Goal: Task Accomplishment & Management: Use online tool/utility

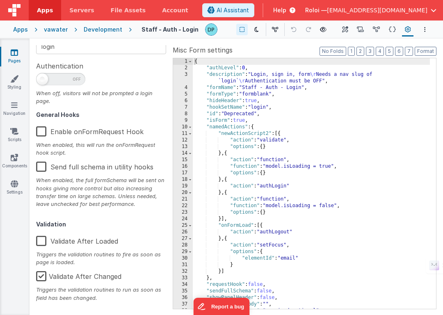
click at [94, 28] on div "Development" at bounding box center [103, 29] width 39 height 8
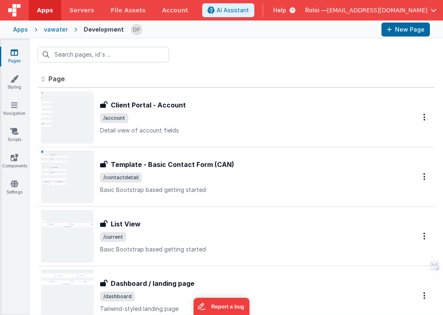
click at [51, 28] on div "vawater" at bounding box center [56, 29] width 24 height 8
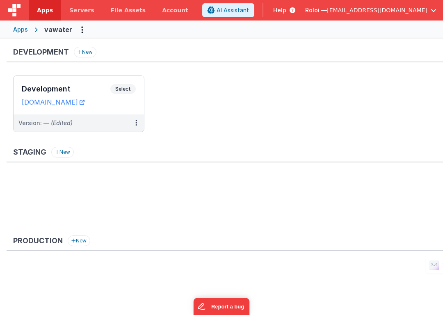
click at [23, 29] on div "Apps" at bounding box center [20, 29] width 15 height 8
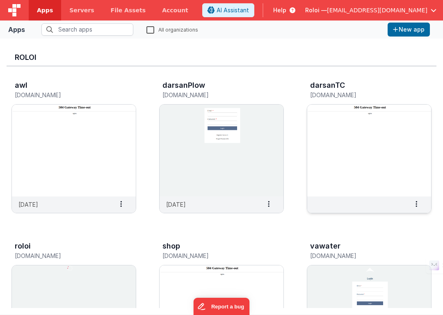
click at [351, 112] on img at bounding box center [369, 151] width 124 height 92
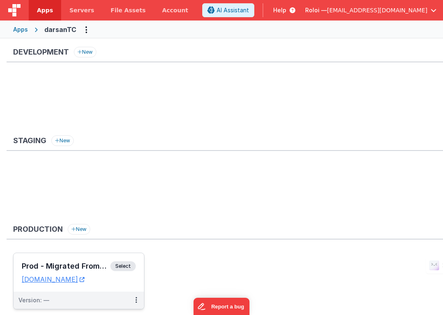
click at [119, 264] on span "Select" at bounding box center [122, 266] width 25 height 10
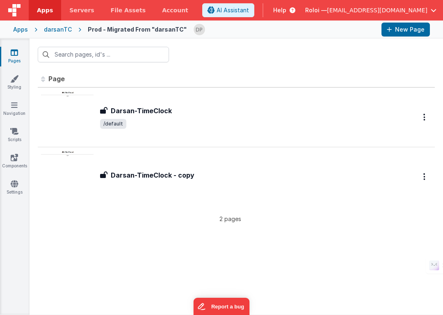
click at [55, 30] on div "darsanTC" at bounding box center [58, 29] width 28 height 8
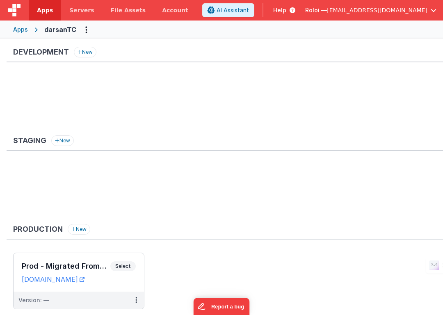
click at [23, 27] on div "Apps" at bounding box center [20, 29] width 15 height 8
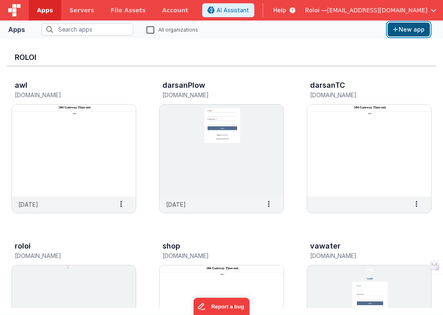
click at [409, 29] on button "New app" at bounding box center [409, 30] width 42 height 14
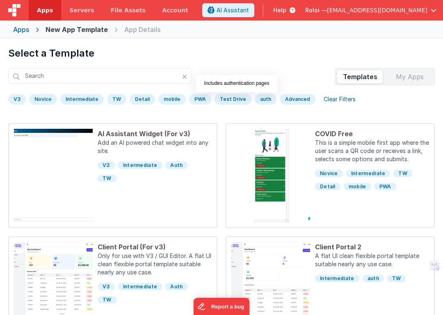
click at [258, 100] on div "auth" at bounding box center [266, 99] width 22 height 11
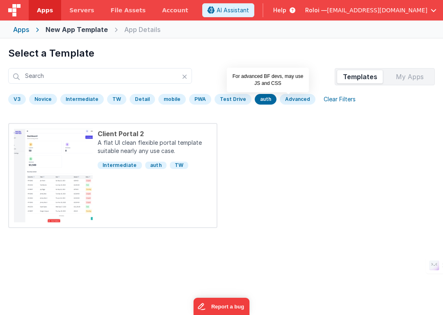
click at [282, 97] on div "Advanced" at bounding box center [298, 99] width 36 height 11
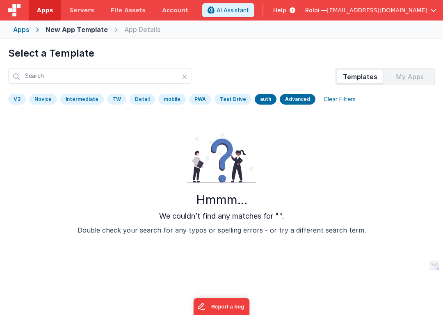
click at [244, 99] on div "V3 [GEOGRAPHIC_DATA] Intermediate TW Detail mobile PWA Test Drive auth Advanced…" at bounding box center [221, 101] width 427 height 15
click at [255, 98] on div "auth" at bounding box center [266, 99] width 22 height 11
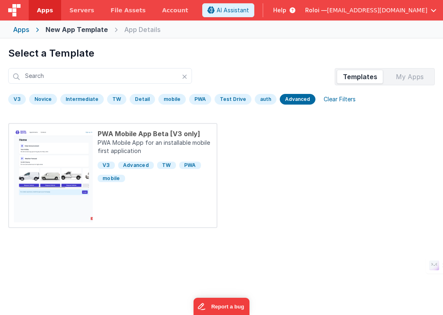
click at [13, 98] on div "V3" at bounding box center [17, 99] width 18 height 11
click at [288, 99] on div "Advanced" at bounding box center [298, 99] width 36 height 11
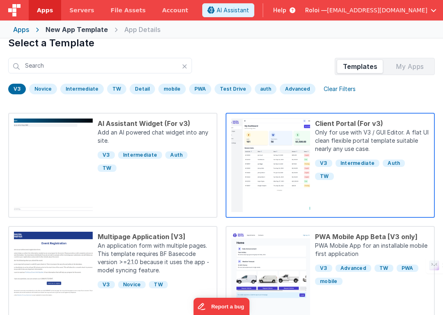
scroll to position [16, 0]
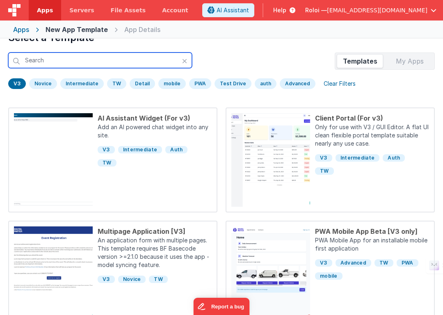
click at [54, 64] on input "text" at bounding box center [100, 60] width 184 height 16
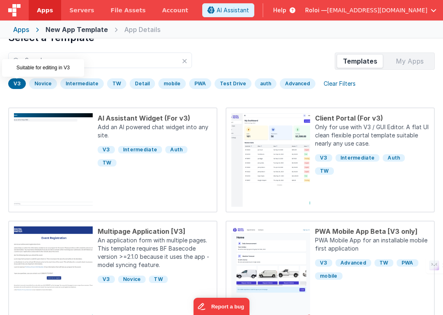
click at [13, 84] on div "V3" at bounding box center [17, 83] width 18 height 11
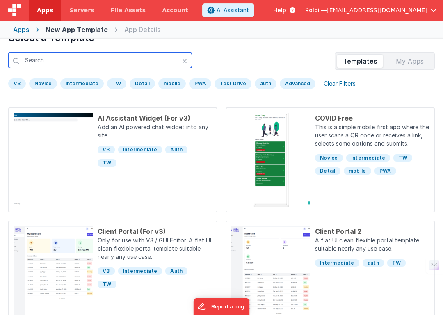
click at [53, 61] on input "text" at bounding box center [100, 60] width 184 height 16
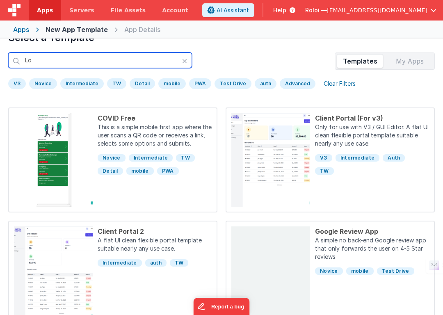
scroll to position [0, 0]
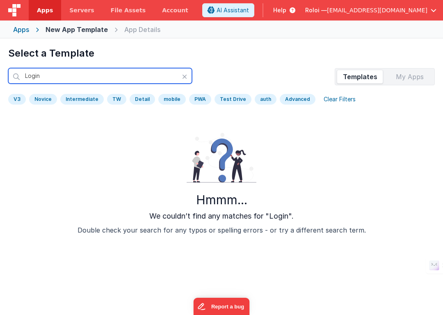
drag, startPoint x: 48, startPoint y: 76, endPoint x: -5, endPoint y: 69, distance: 54.2
click at [0, 69] on html "This will open a new tab and test the server conection. You may be prompted for…" at bounding box center [221, 157] width 443 height 315
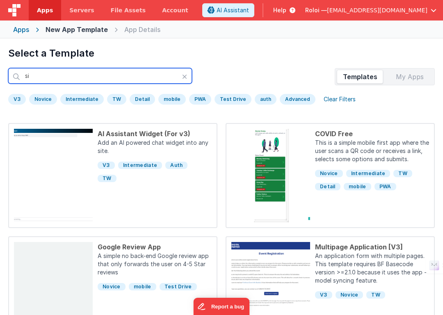
type input "s"
type input "r"
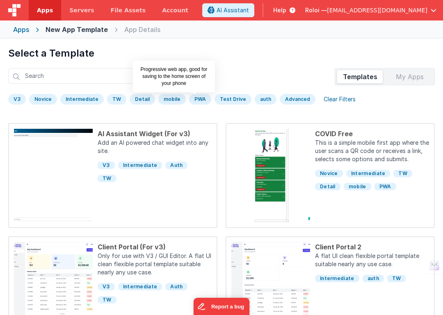
click at [192, 99] on div "PWA" at bounding box center [200, 99] width 22 height 11
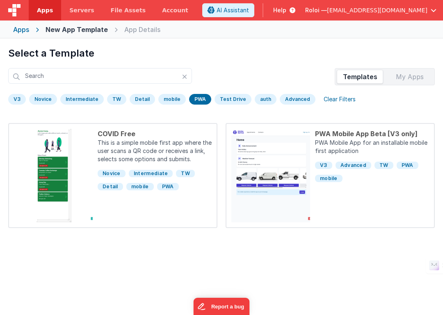
click at [189, 97] on div "PWA" at bounding box center [200, 99] width 22 height 11
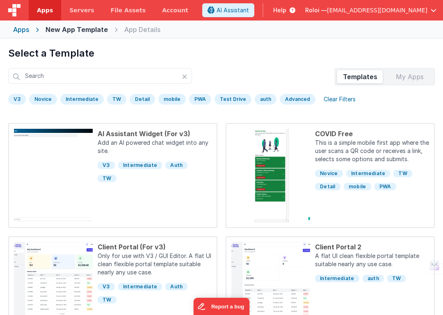
click at [172, 100] on div "mobile" at bounding box center [171, 99] width 27 height 11
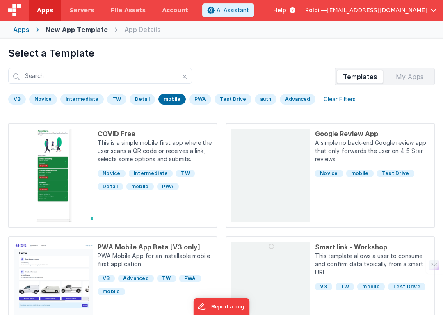
click at [168, 100] on div "mobile" at bounding box center [171, 99] width 27 height 11
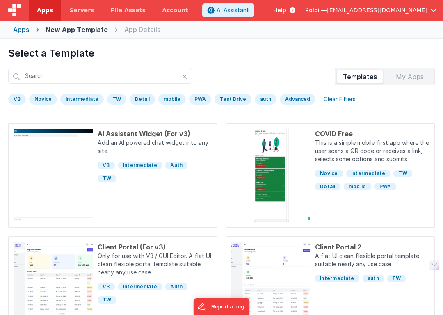
click at [142, 97] on div "Detail" at bounding box center [142, 99] width 25 height 11
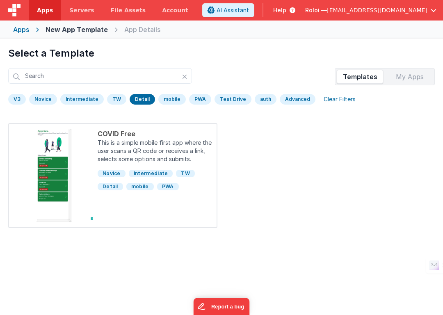
click at [144, 97] on div "Detail" at bounding box center [142, 99] width 25 height 11
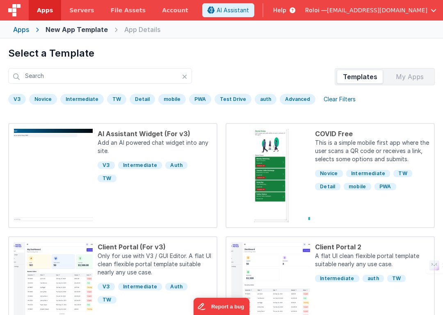
click at [118, 98] on div "TW" at bounding box center [116, 99] width 19 height 11
click at [222, 99] on div "Test Drive" at bounding box center [232, 99] width 37 height 11
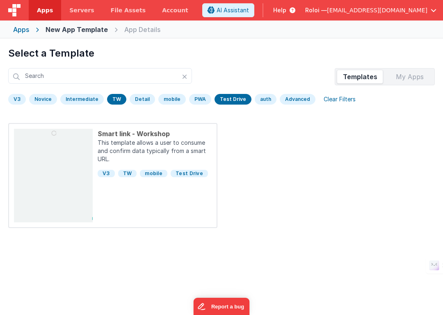
click at [232, 98] on div "Test Drive" at bounding box center [232, 99] width 37 height 11
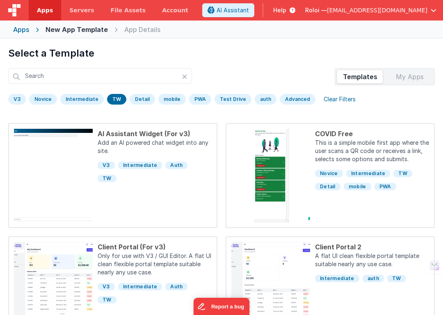
click at [116, 97] on div "TW" at bounding box center [116, 99] width 19 height 11
click at [255, 98] on div "auth" at bounding box center [266, 99] width 22 height 11
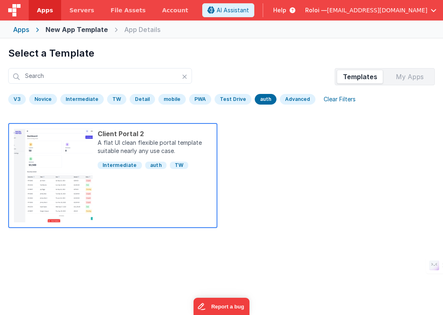
click at [143, 140] on p "A flat UI clean flexible portal template suitable nearly any use case." at bounding box center [155, 148] width 114 height 18
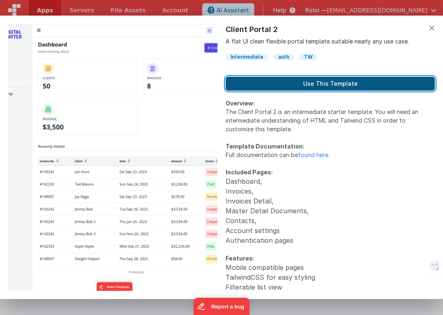
click at [328, 84] on button "Use This Template" at bounding box center [330, 84] width 209 height 14
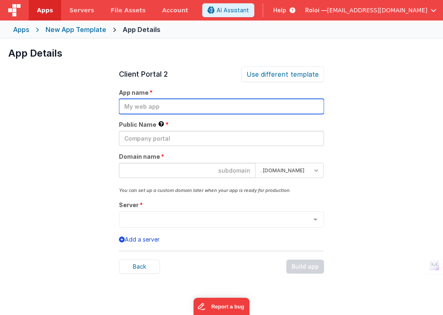
drag, startPoint x: 211, startPoint y: 109, endPoint x: 77, endPoint y: 103, distance: 134.7
click at [77, 103] on div "App Details Preview Client Portal 2 A flat UI clean flexible portal template su…" at bounding box center [221, 196] width 443 height 315
type input "W"
type input "TimeTrackin"
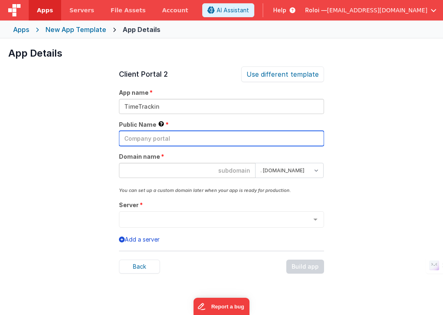
click at [139, 135] on input "text" at bounding box center [221, 138] width 205 height 15
type input "AWL"
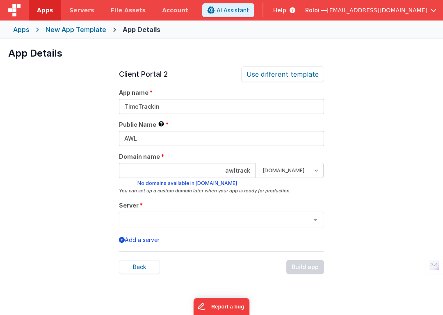
type input "awltrack"
click at [279, 169] on select ". [DOMAIN_NAME] . [DOMAIN_NAME]" at bounding box center [289, 170] width 68 height 15
select select "[DOMAIN_NAME]"
click at [255, 163] on select ". [DOMAIN_NAME] . [DOMAIN_NAME]" at bounding box center [289, 170] width 68 height 15
drag, startPoint x: 217, startPoint y: 174, endPoint x: 277, endPoint y: 168, distance: 59.8
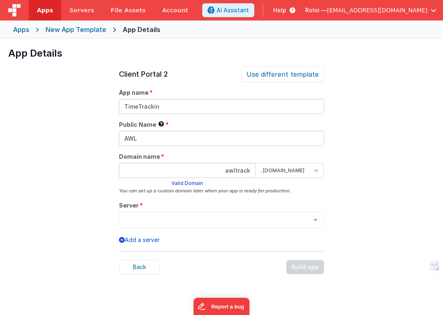
click at [277, 168] on form "awltrack . [DOMAIN_NAME] . [DOMAIN_NAME] Valid Domain" at bounding box center [221, 175] width 205 height 24
type input "awl"
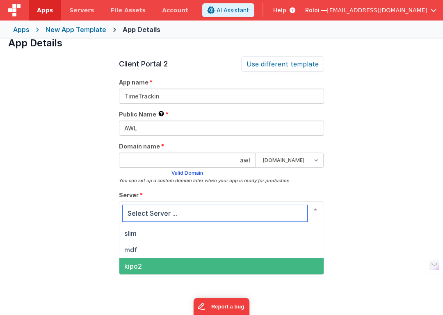
scroll to position [16, 0]
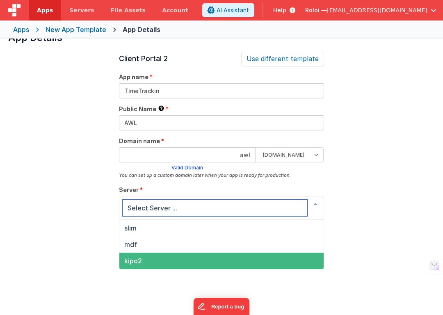
click at [244, 262] on span "kipo2" at bounding box center [221, 261] width 204 height 16
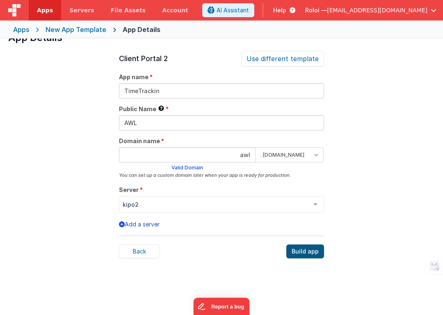
click at [314, 251] on div "Build app" at bounding box center [305, 251] width 38 height 14
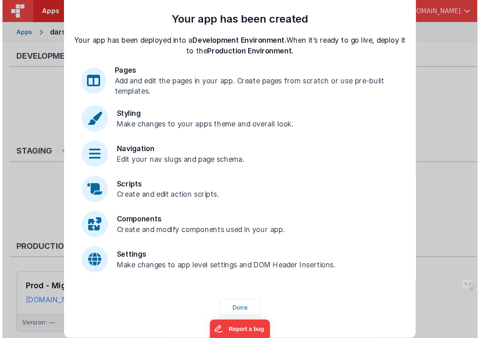
scroll to position [30, 0]
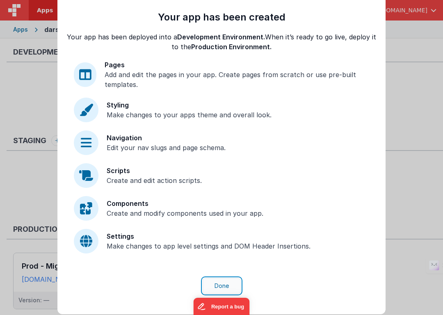
click at [225, 286] on button "Done" at bounding box center [222, 286] width 38 height 16
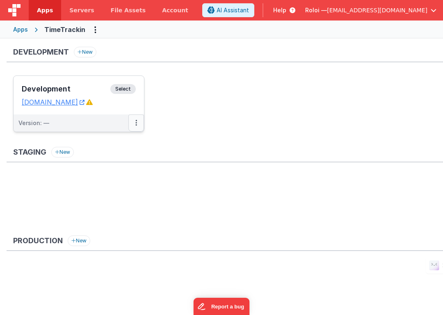
click at [135, 123] on icon at bounding box center [136, 123] width 2 height 0
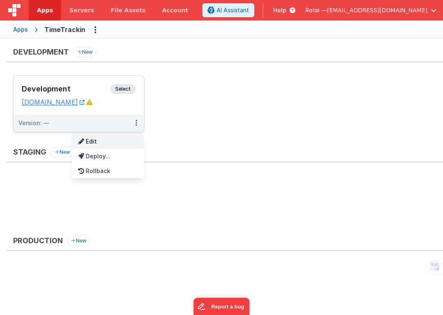
click at [122, 144] on link "Edit" at bounding box center [108, 141] width 72 height 15
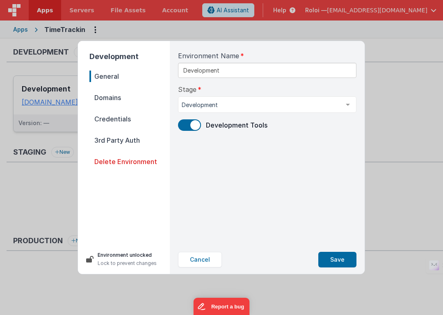
click at [116, 98] on span "Domains" at bounding box center [129, 97] width 80 height 11
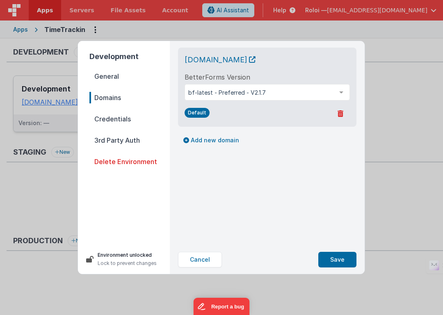
click at [121, 119] on span "Credentials" at bounding box center [129, 118] width 80 height 11
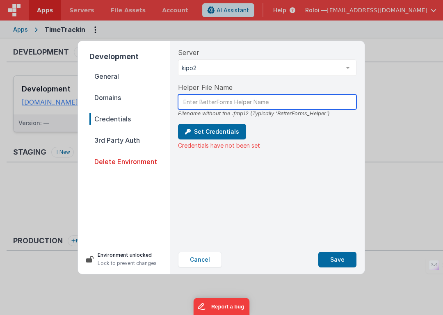
click at [243, 102] on input "text" at bounding box center [267, 101] width 178 height 15
type input "Betterforms_Helper"
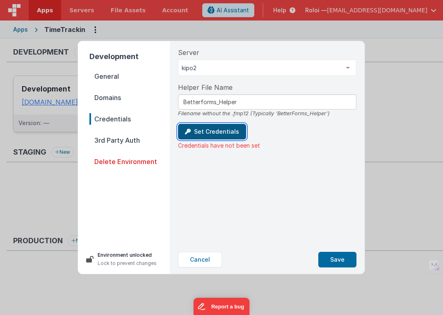
click at [224, 134] on button "Set Credentials" at bounding box center [212, 132] width 68 height 16
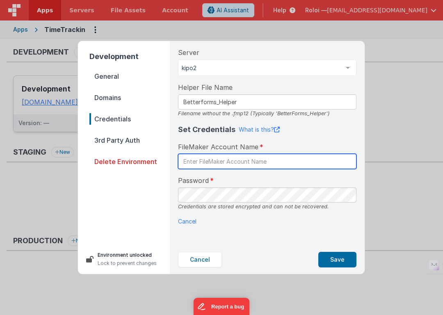
click at [227, 159] on input "text" at bounding box center [267, 161] width 178 height 15
type input "Betterforms3"
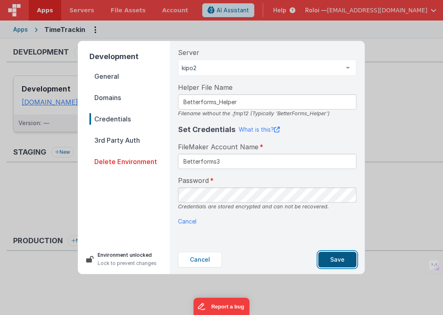
click at [336, 261] on button "Save" at bounding box center [337, 260] width 38 height 16
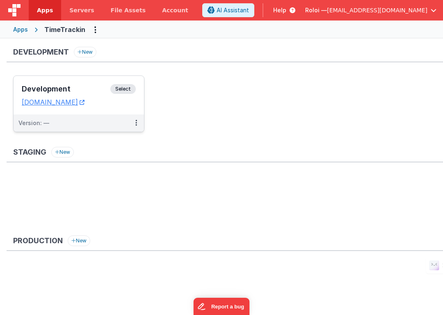
click at [121, 87] on span "Select" at bounding box center [122, 89] width 25 height 10
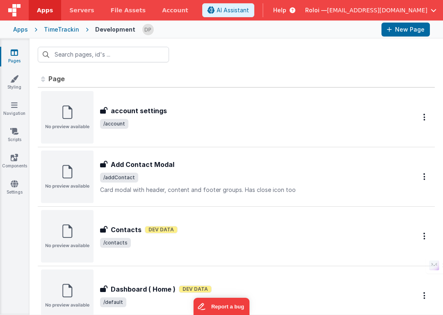
click at [53, 29] on div "TimeTrackin" at bounding box center [61, 29] width 35 height 8
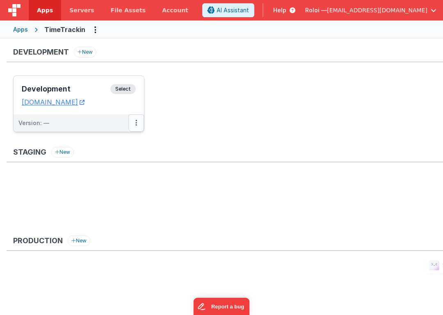
click at [134, 122] on button at bounding box center [136, 122] width 16 height 17
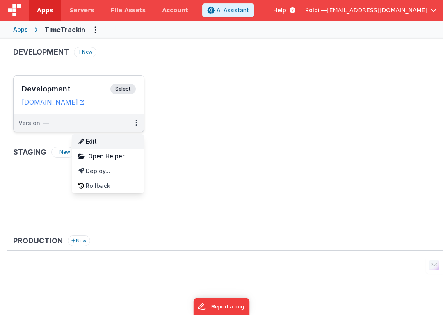
click at [103, 141] on link "Edit" at bounding box center [108, 141] width 72 height 15
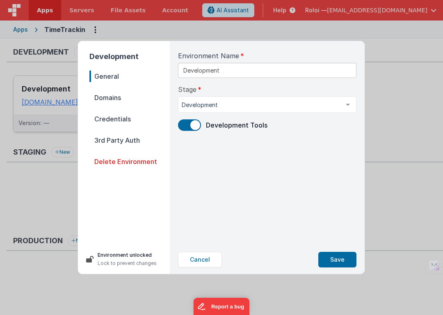
click at [127, 139] on span "3rd Party Auth" at bounding box center [129, 140] width 80 height 11
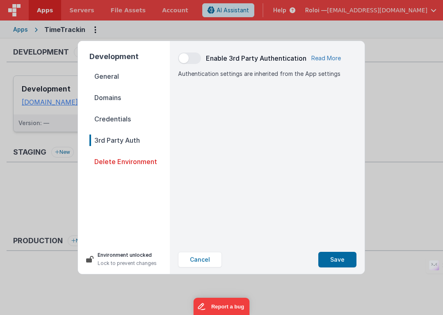
click at [327, 58] on link "Read More" at bounding box center [326, 58] width 30 height 8
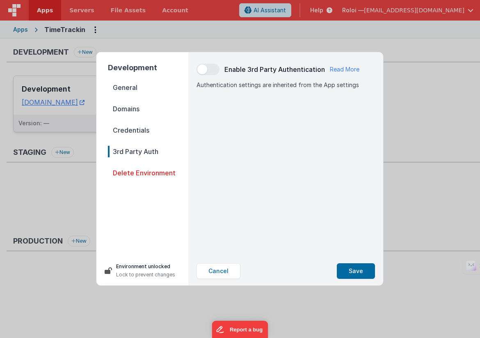
click at [138, 110] on span "Domains" at bounding box center [148, 108] width 80 height 11
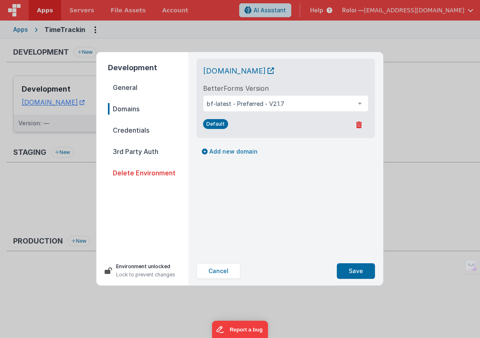
click at [135, 129] on span "Credentials" at bounding box center [148, 129] width 80 height 11
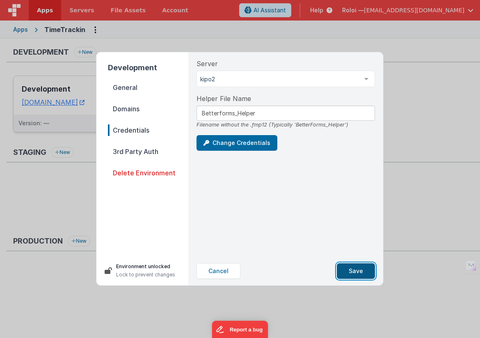
click at [354, 269] on button "Save" at bounding box center [356, 271] width 38 height 16
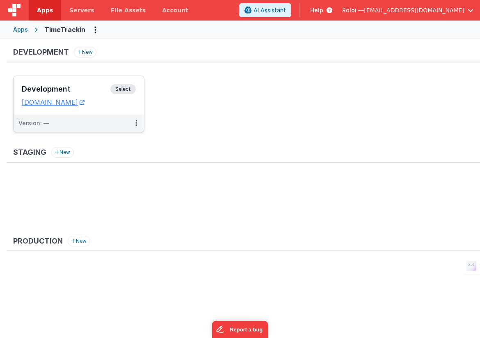
click at [121, 87] on span "Select" at bounding box center [122, 89] width 25 height 10
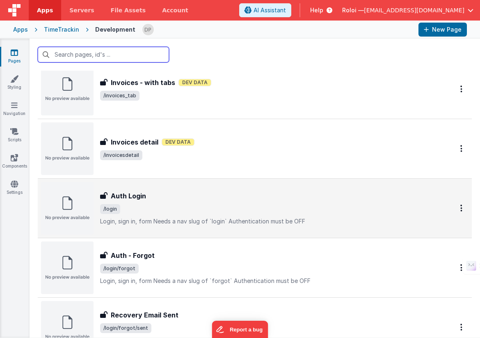
scroll to position [365, 0]
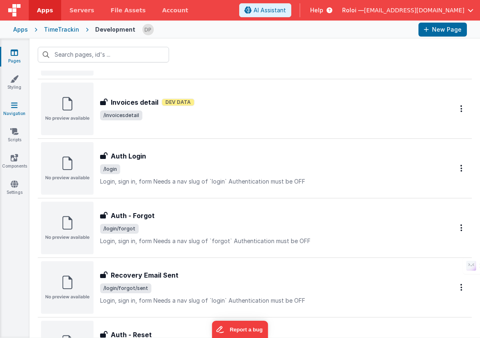
click at [14, 107] on icon at bounding box center [14, 105] width 7 height 8
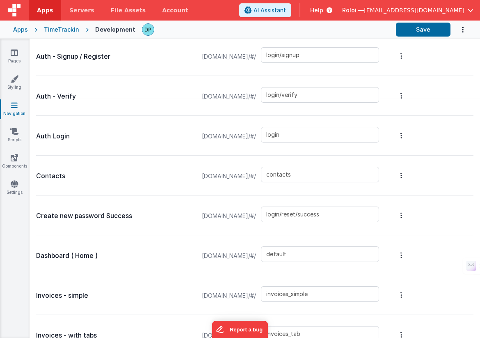
scroll to position [248, 0]
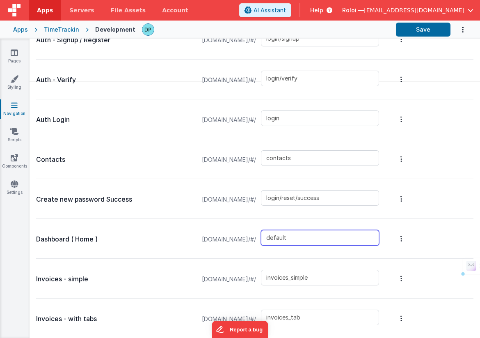
drag, startPoint x: 274, startPoint y: 233, endPoint x: 262, endPoint y: 235, distance: 12.4
click at [262, 235] on div "[DOMAIN_NAME]/#/ default" at bounding box center [290, 239] width 187 height 31
type input "dashboard"
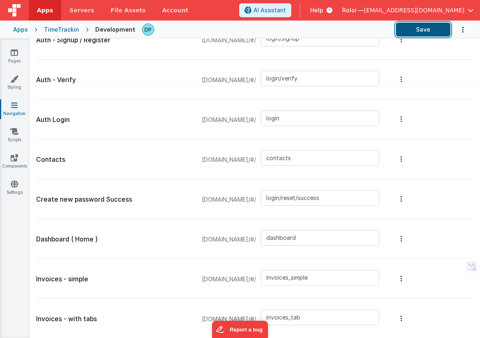
click at [410, 29] on button "Save" at bounding box center [423, 30] width 55 height 14
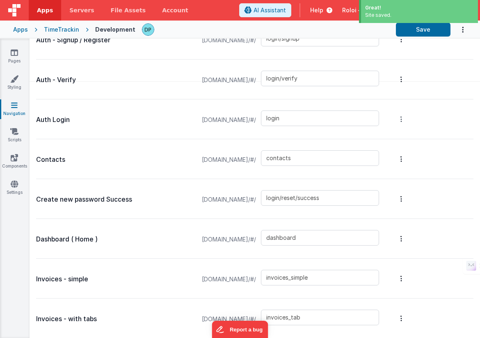
click at [407, 117] on button "Options" at bounding box center [400, 119] width 11 height 33
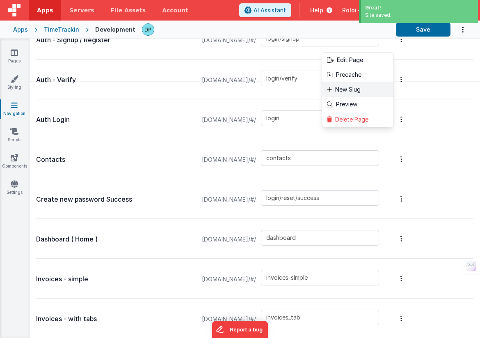
click at [376, 85] on link "New Slug" at bounding box center [357, 89] width 71 height 15
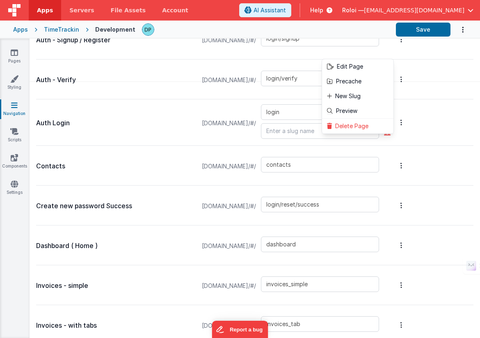
click at [292, 128] on button at bounding box center [240, 169] width 480 height 338
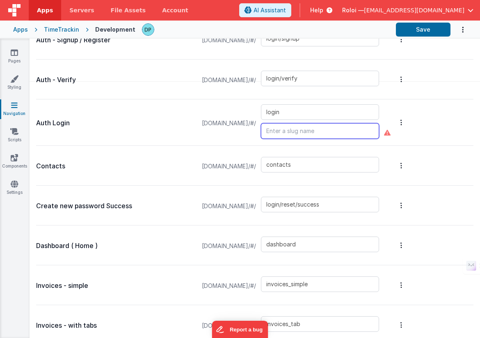
click at [293, 128] on input "text" at bounding box center [320, 131] width 118 height 16
type input "default"
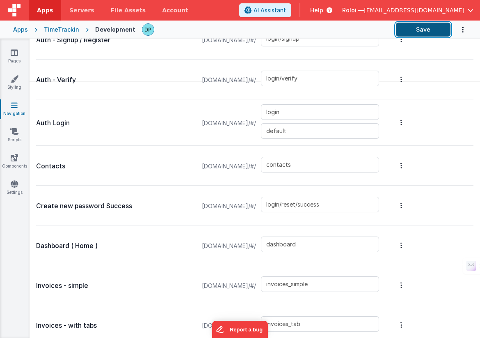
click at [421, 27] on button "Save" at bounding box center [423, 30] width 55 height 14
type input "default"
type input "login"
click at [12, 181] on icon at bounding box center [14, 184] width 7 height 8
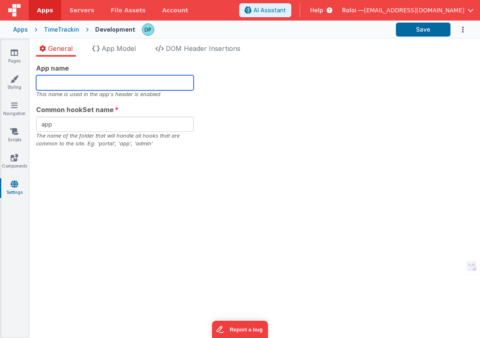
click at [106, 86] on input "text" at bounding box center [114, 82] width 157 height 15
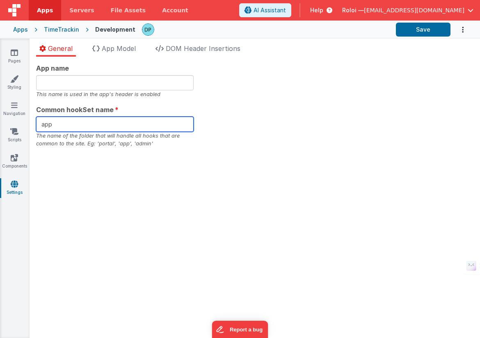
drag, startPoint x: 59, startPoint y: 130, endPoint x: 17, endPoint y: 122, distance: 42.5
click at [27, 129] on section "Pages Styling Navigation Scripts Components Settings General App Model DOM Head…" at bounding box center [240, 188] width 480 height 299
type input "a"
type input "roloi"
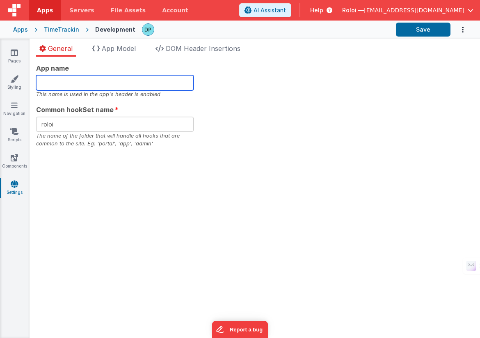
click at [62, 87] on input "text" at bounding box center [114, 82] width 157 height 15
type input "W"
type input "w"
drag, startPoint x: 59, startPoint y: 84, endPoint x: 23, endPoint y: 85, distance: 35.7
click at [23, 85] on section "Pages Styling Navigation Scripts Components Settings General App Model DOM Head…" at bounding box center [240, 188] width 480 height 299
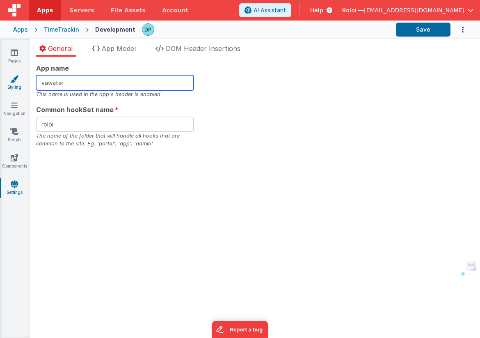
type input "w"
type input "W"
type input "ROLOI"
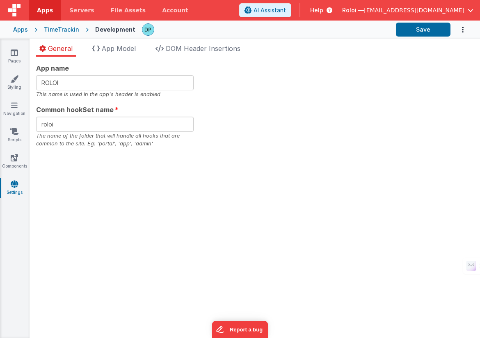
drag, startPoint x: 248, startPoint y: 114, endPoint x: 262, endPoint y: 104, distance: 17.4
click at [248, 113] on div "App name [PERSON_NAME] This name is used in the app's header is enabled Common …" at bounding box center [254, 105] width 437 height 84
click at [432, 31] on button "Save" at bounding box center [423, 30] width 55 height 14
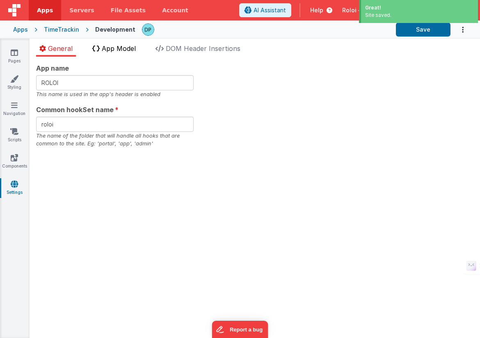
click at [113, 45] on span "App Model" at bounding box center [119, 48] width 34 height 8
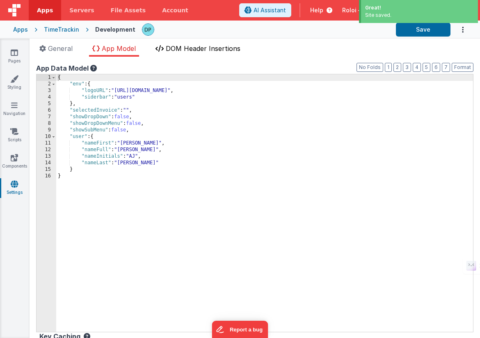
click at [196, 48] on span "DOM Header Insertions" at bounding box center [203, 48] width 75 height 8
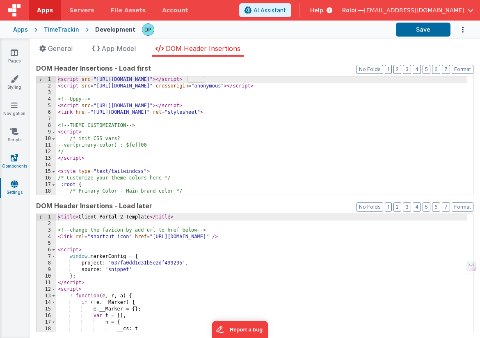
click at [12, 157] on icon at bounding box center [14, 157] width 7 height 8
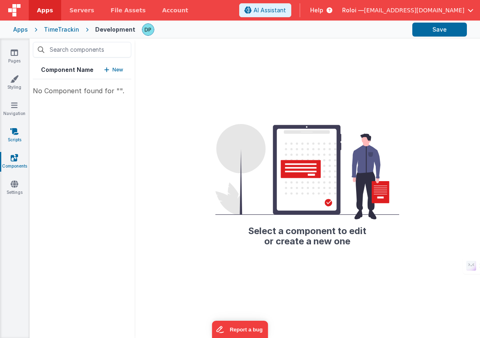
click at [13, 137] on link "Scripts" at bounding box center [15, 135] width 30 height 16
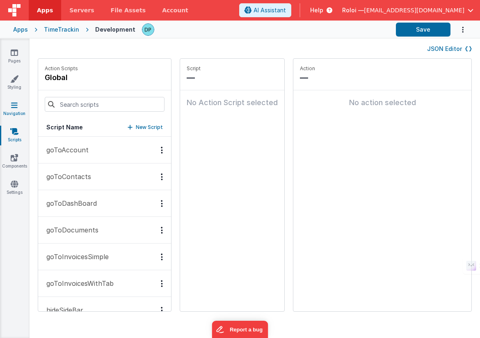
click at [13, 105] on icon at bounding box center [14, 105] width 7 height 8
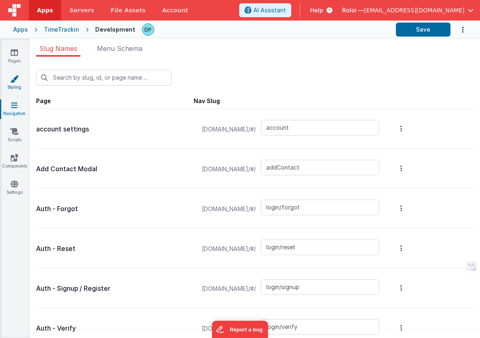
click at [14, 80] on icon at bounding box center [14, 79] width 8 height 8
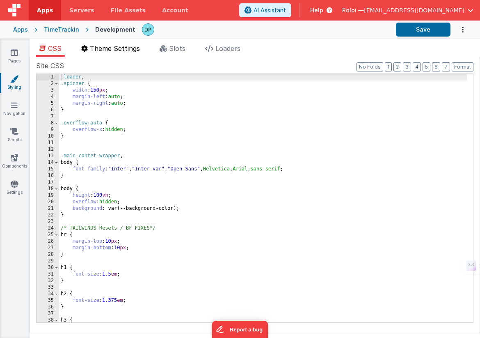
click at [112, 49] on span "Theme Settings" at bounding box center [115, 48] width 50 height 8
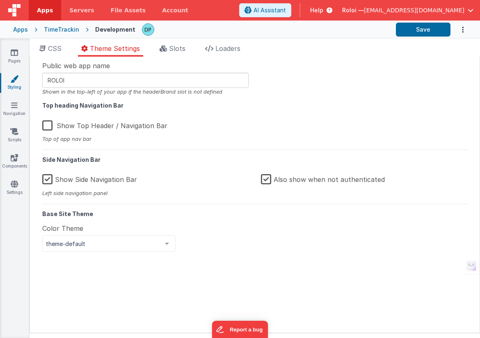
click at [80, 181] on label "Show Side Navigation Bar" at bounding box center [89, 178] width 95 height 18
click at [0, 0] on input "Show Side Navigation Bar" at bounding box center [0, 0] width 0 height 0
click at [89, 180] on label "Show Side Navigation Bar" at bounding box center [90, 178] width 96 height 18
click at [0, 0] on input "Show Side Navigation Bar" at bounding box center [0, 0] width 0 height 0
click at [277, 180] on label "Also show when not authenticated" at bounding box center [323, 178] width 124 height 18
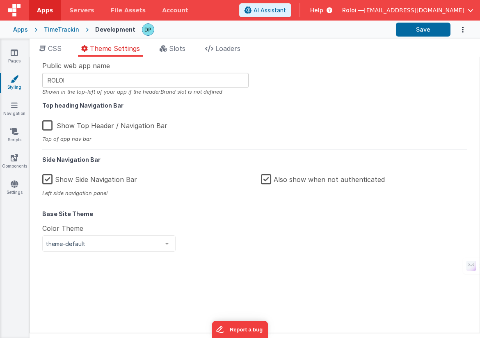
click at [0, 0] on input "Also show when not authenticated" at bounding box center [0, 0] width 0 height 0
click at [428, 30] on button "Save" at bounding box center [423, 30] width 55 height 14
